Goal: Task Accomplishment & Management: Manage account settings

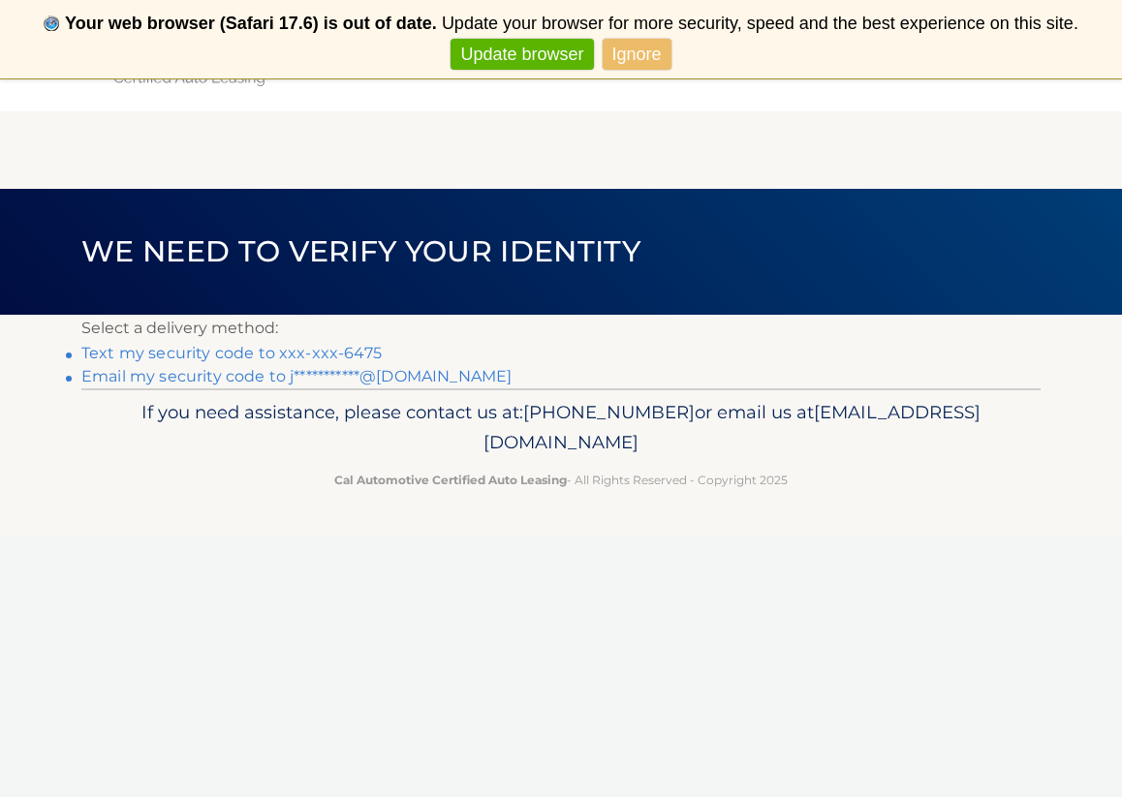
click at [337, 353] on link "Text my security code to xxx-xxx-6475" at bounding box center [231, 353] width 300 height 18
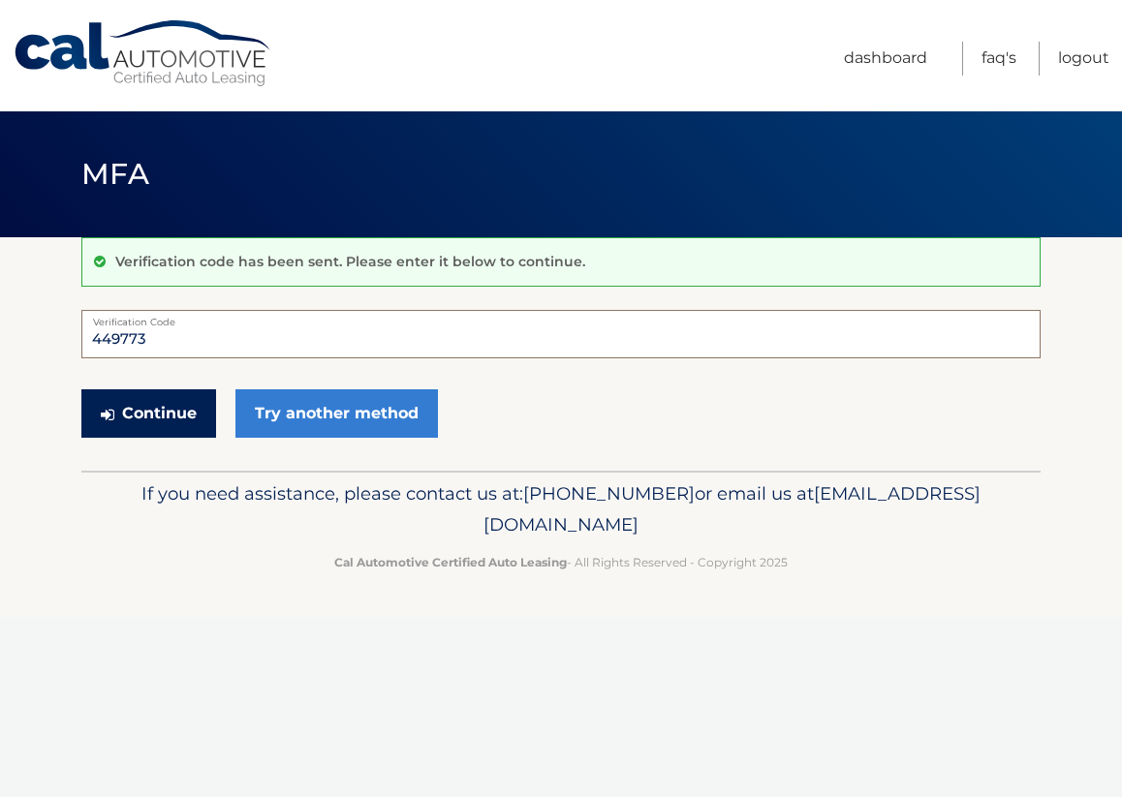
type input "449773"
click at [165, 411] on button "Continue" at bounding box center [148, 413] width 135 height 48
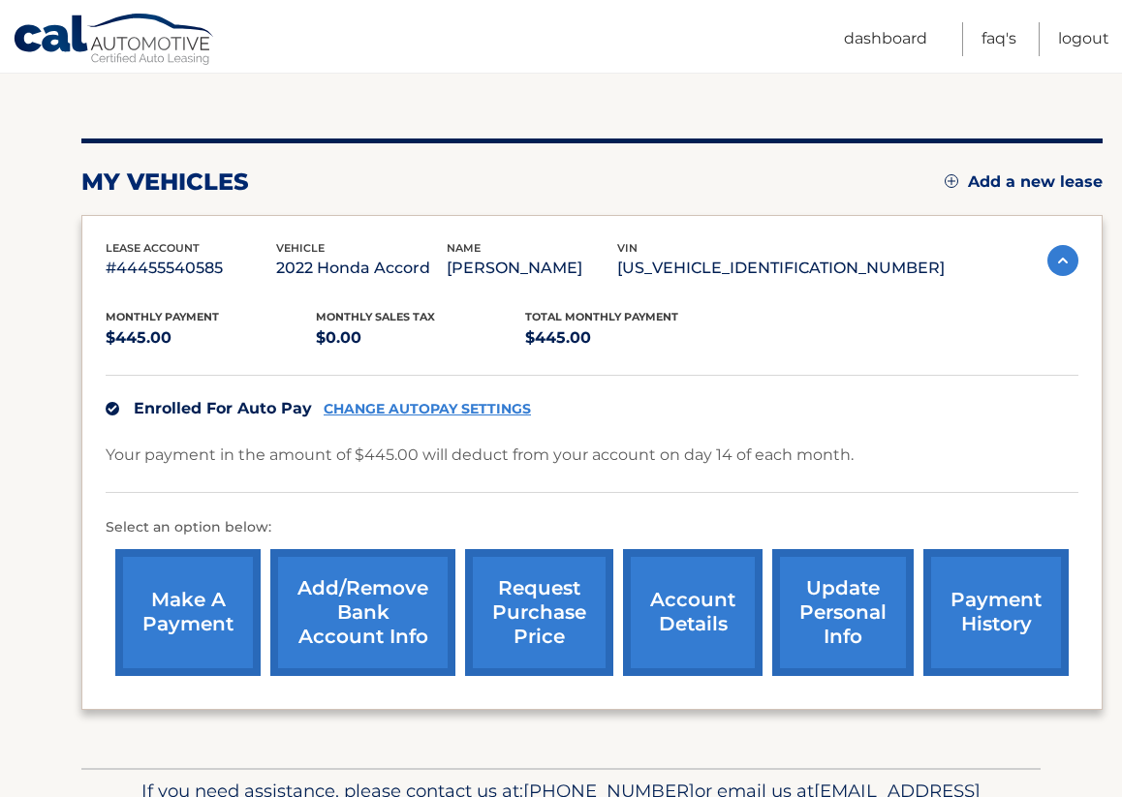
scroll to position [188, 0]
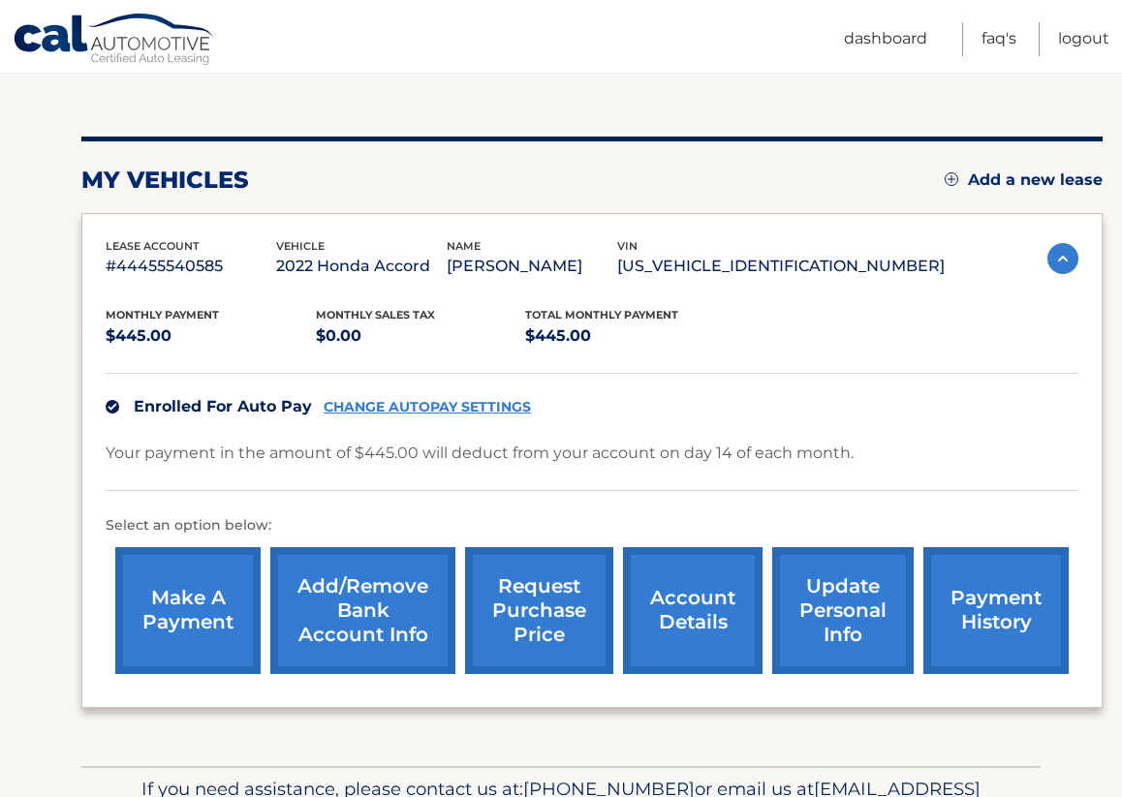
click at [572, 602] on link "request purchase price" at bounding box center [539, 610] width 148 height 127
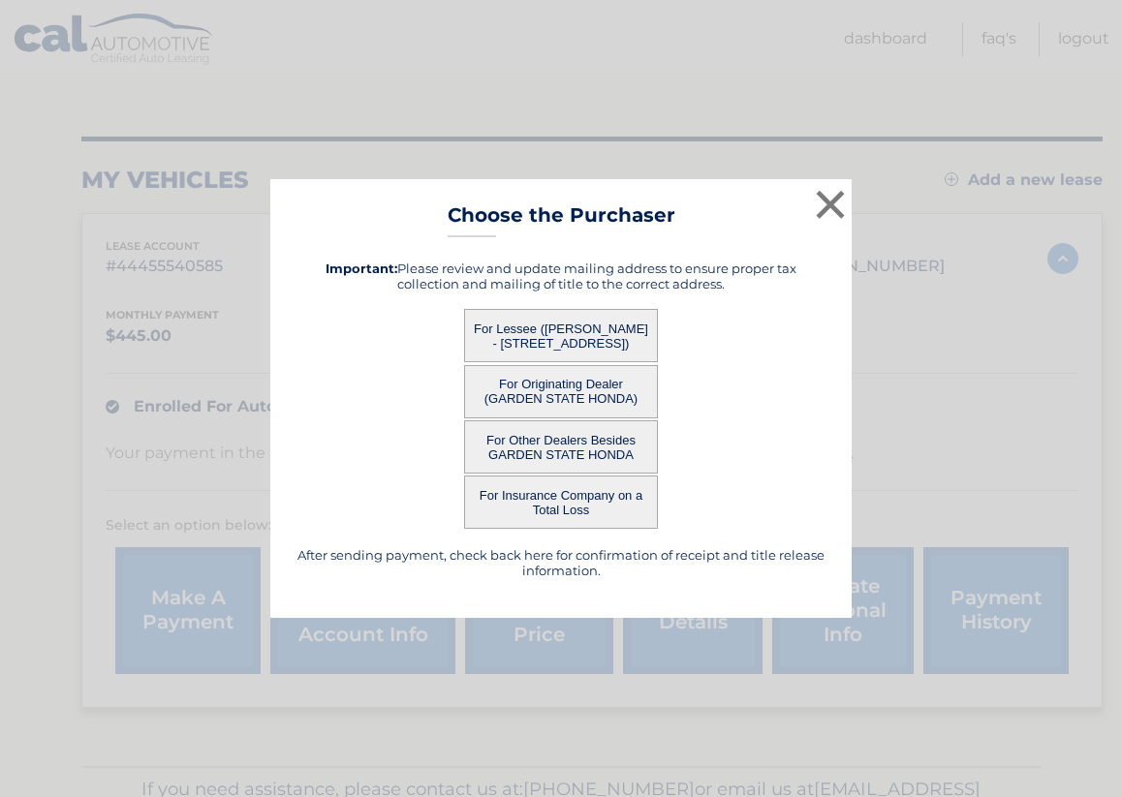
click at [602, 316] on button "For Lessee ([PERSON_NAME] - [STREET_ADDRESS])" at bounding box center [561, 335] width 194 height 53
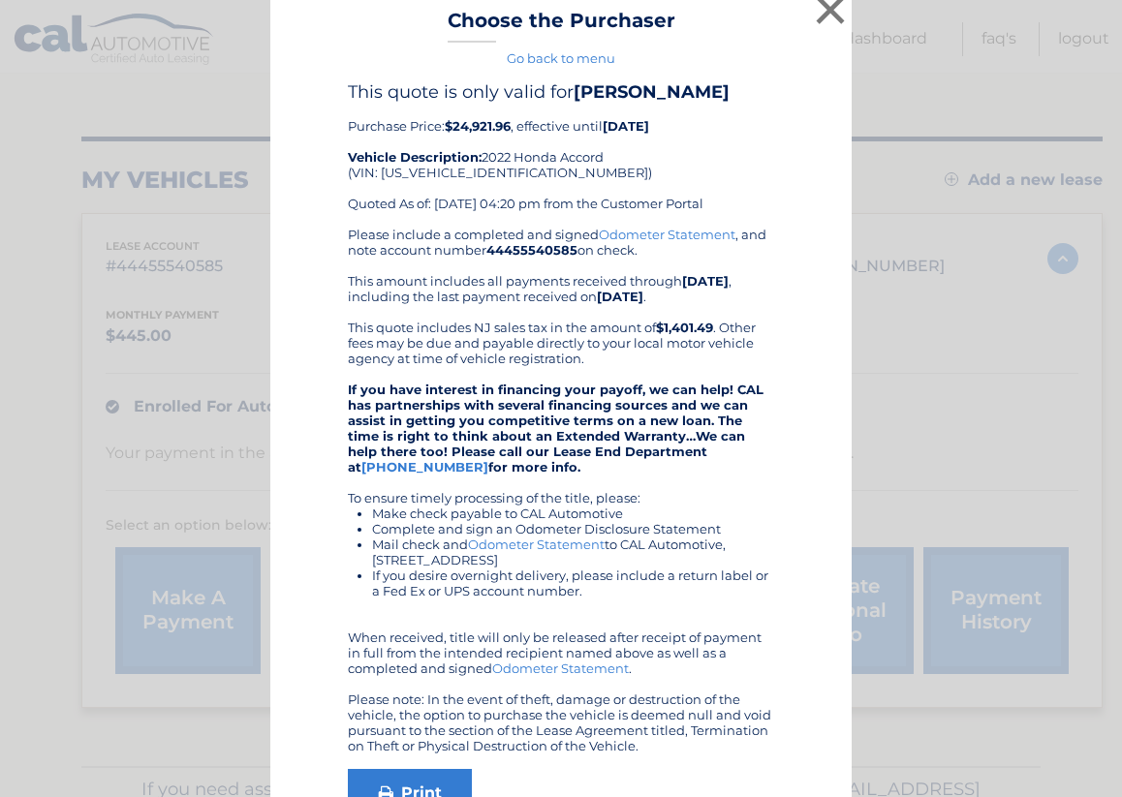
scroll to position [0, 0]
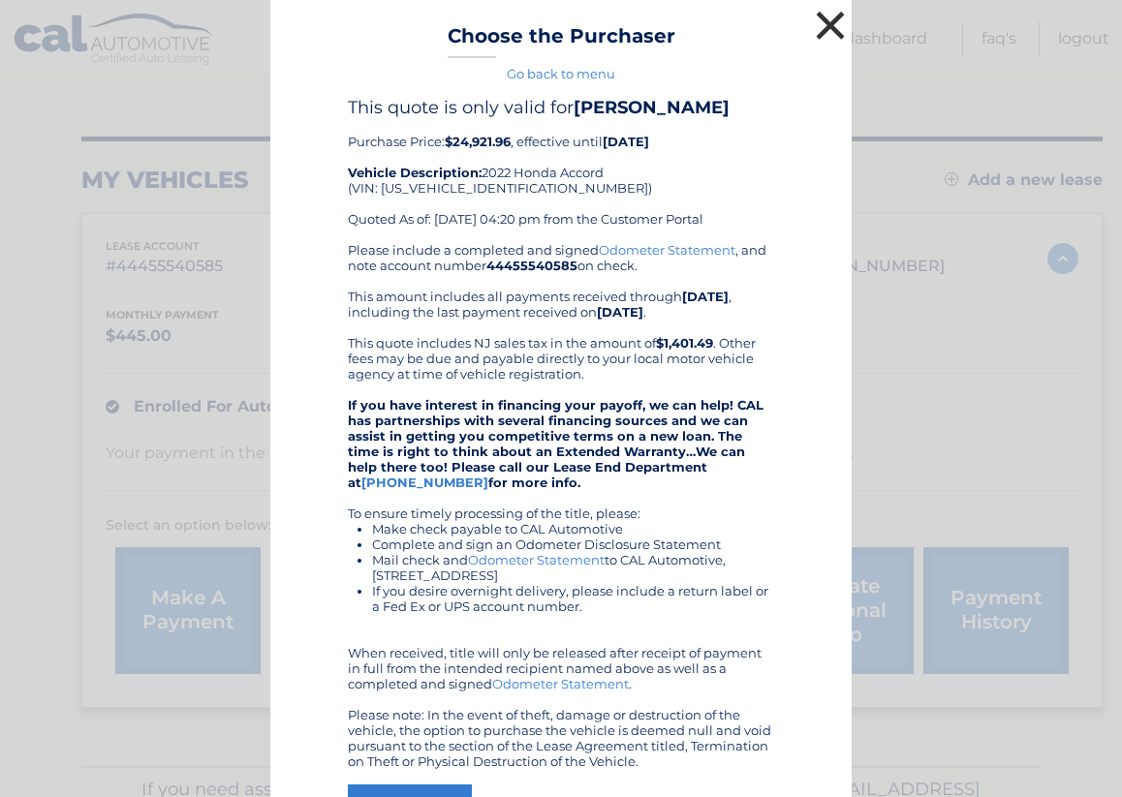
click at [833, 30] on button "×" at bounding box center [830, 25] width 39 height 39
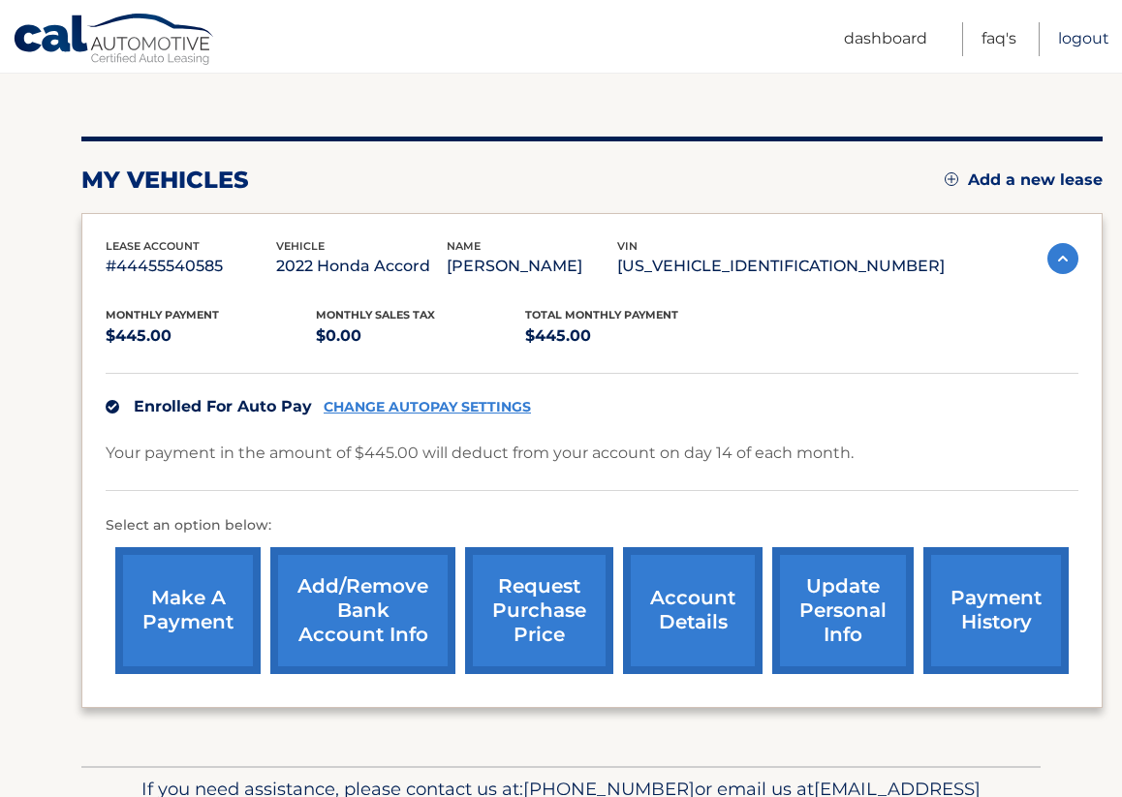
click at [1095, 46] on link "Logout" at bounding box center [1083, 39] width 51 height 34
